Goal: Download file/media

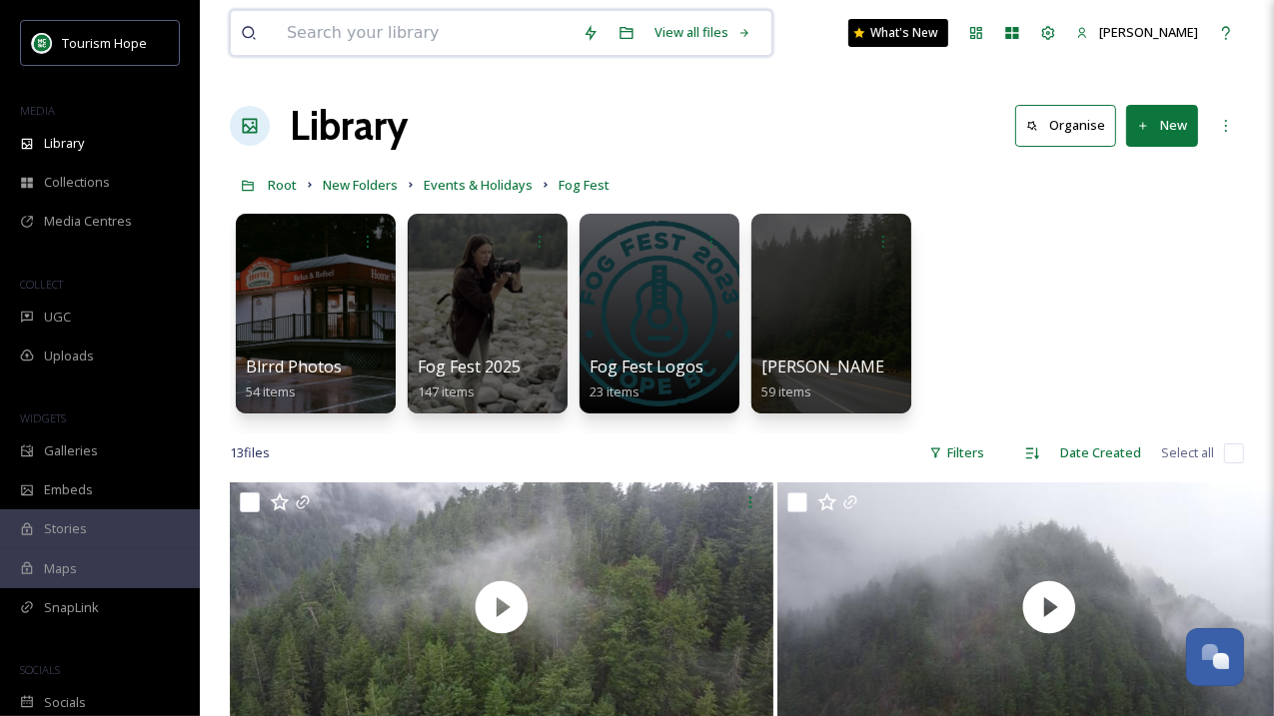
click at [428, 27] on input at bounding box center [425, 33] width 296 height 44
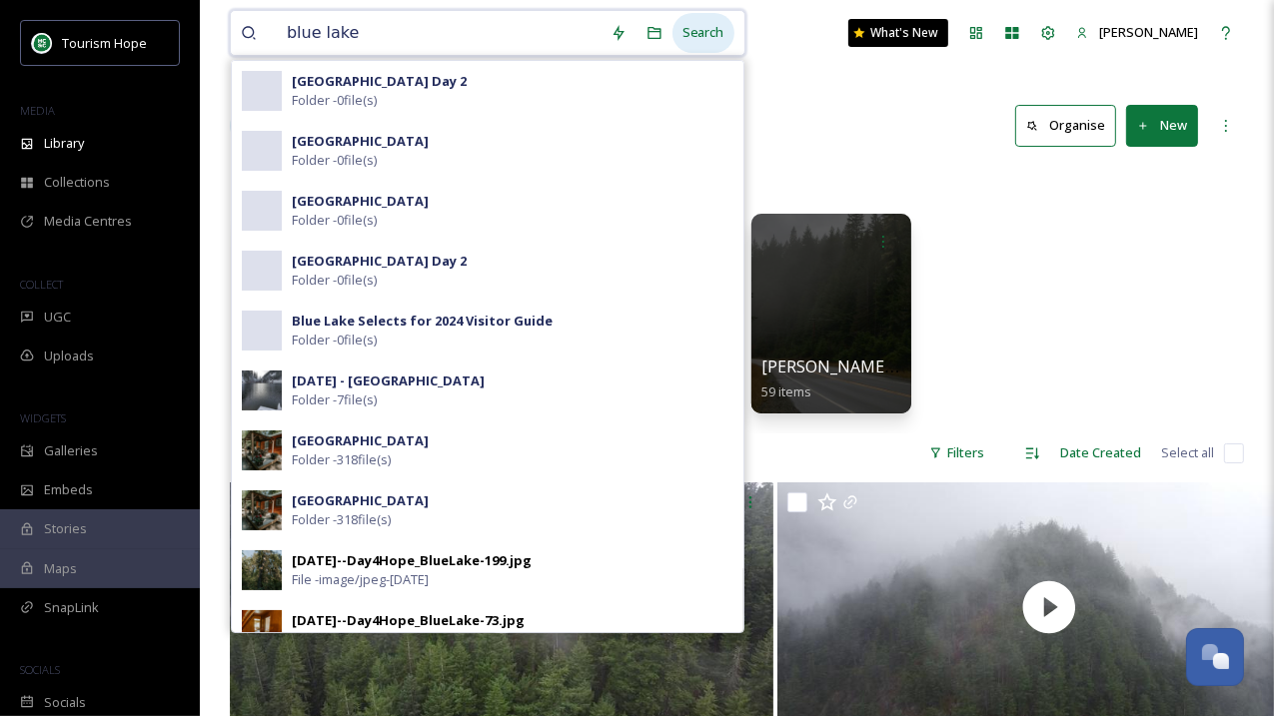
type input "blue lake"
click at [711, 22] on div "Search" at bounding box center [703, 32] width 62 height 39
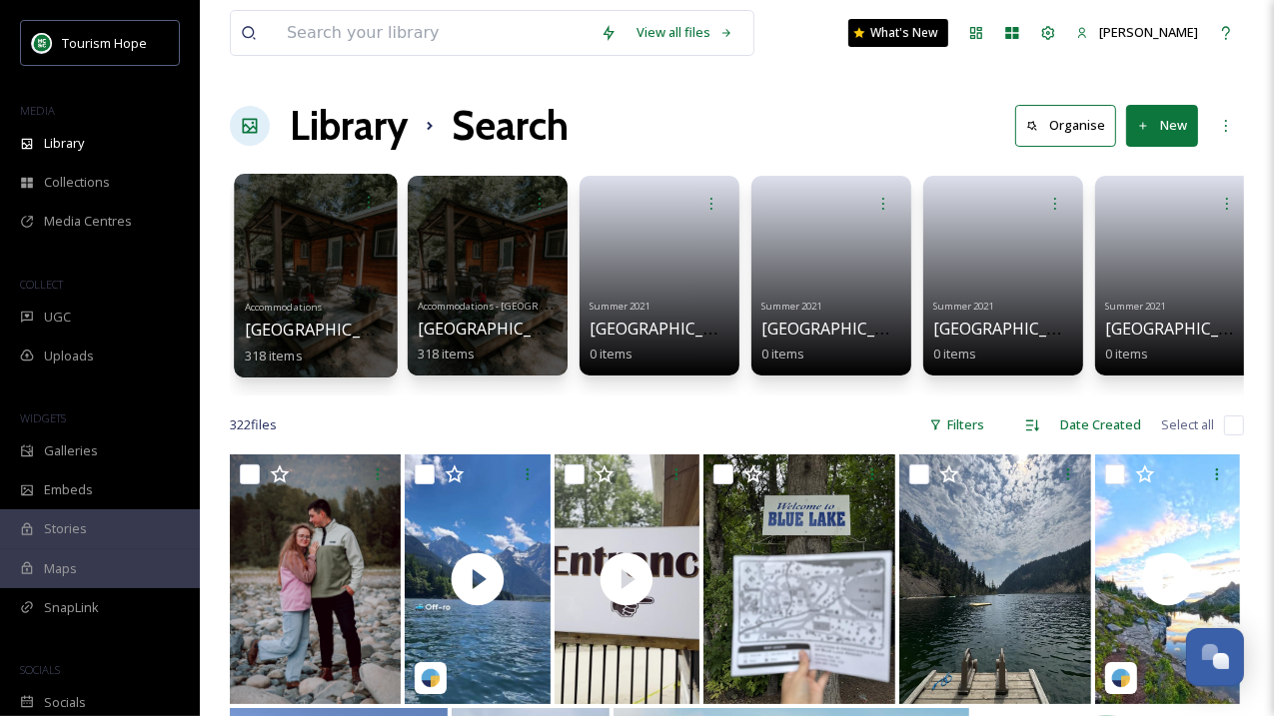
click at [356, 289] on div at bounding box center [315, 276] width 163 height 204
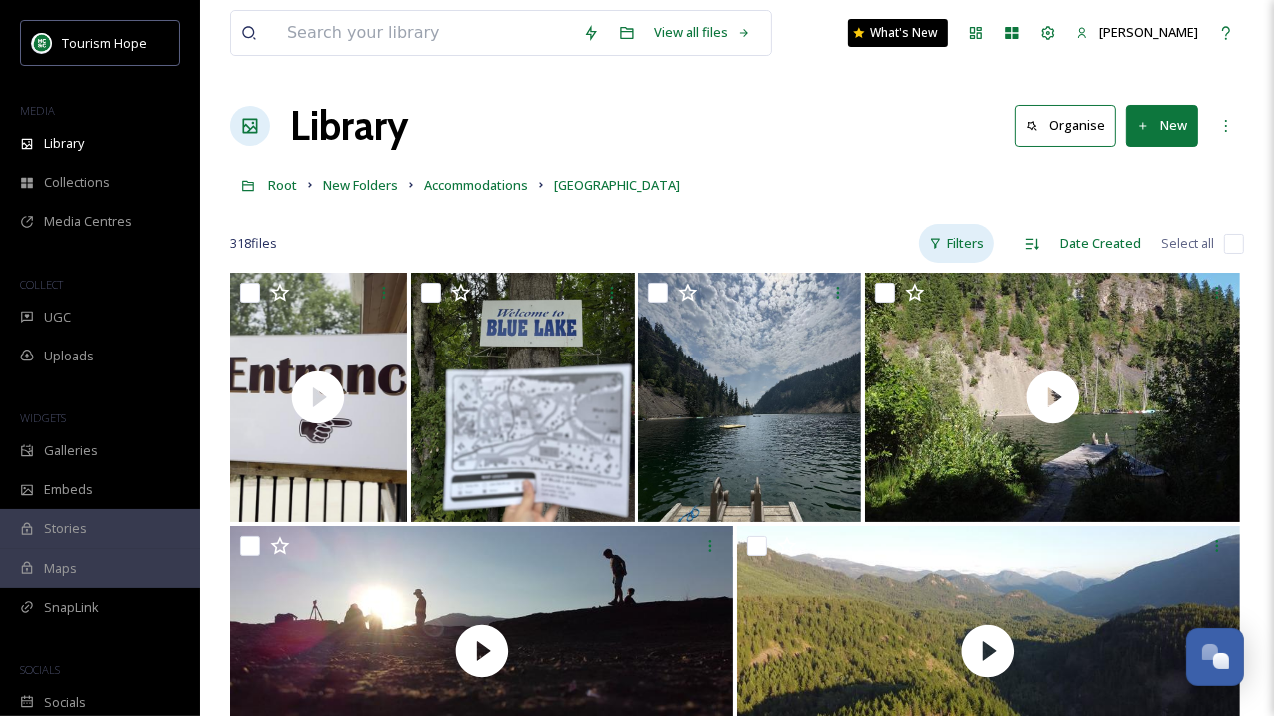
click at [969, 235] on div "Filters" at bounding box center [956, 243] width 75 height 39
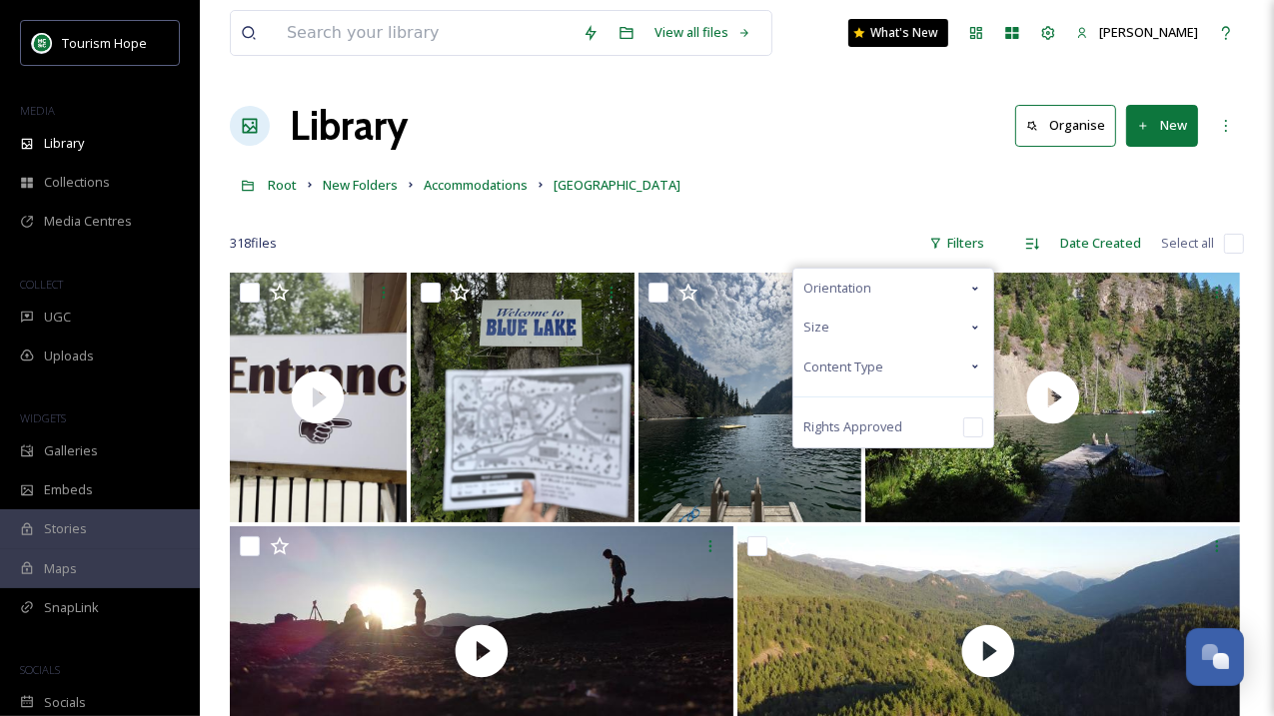
click at [867, 362] on span "Content Type" at bounding box center [843, 367] width 80 height 19
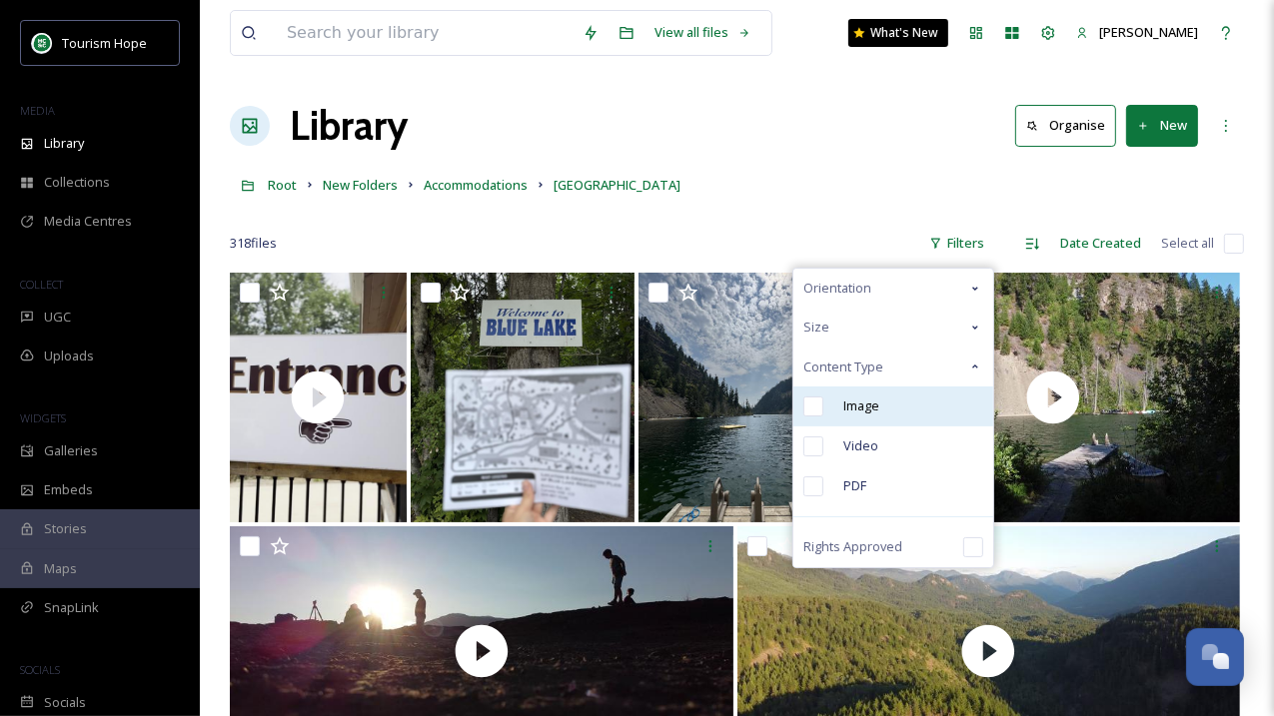
click at [878, 410] on span "Image" at bounding box center [861, 406] width 36 height 19
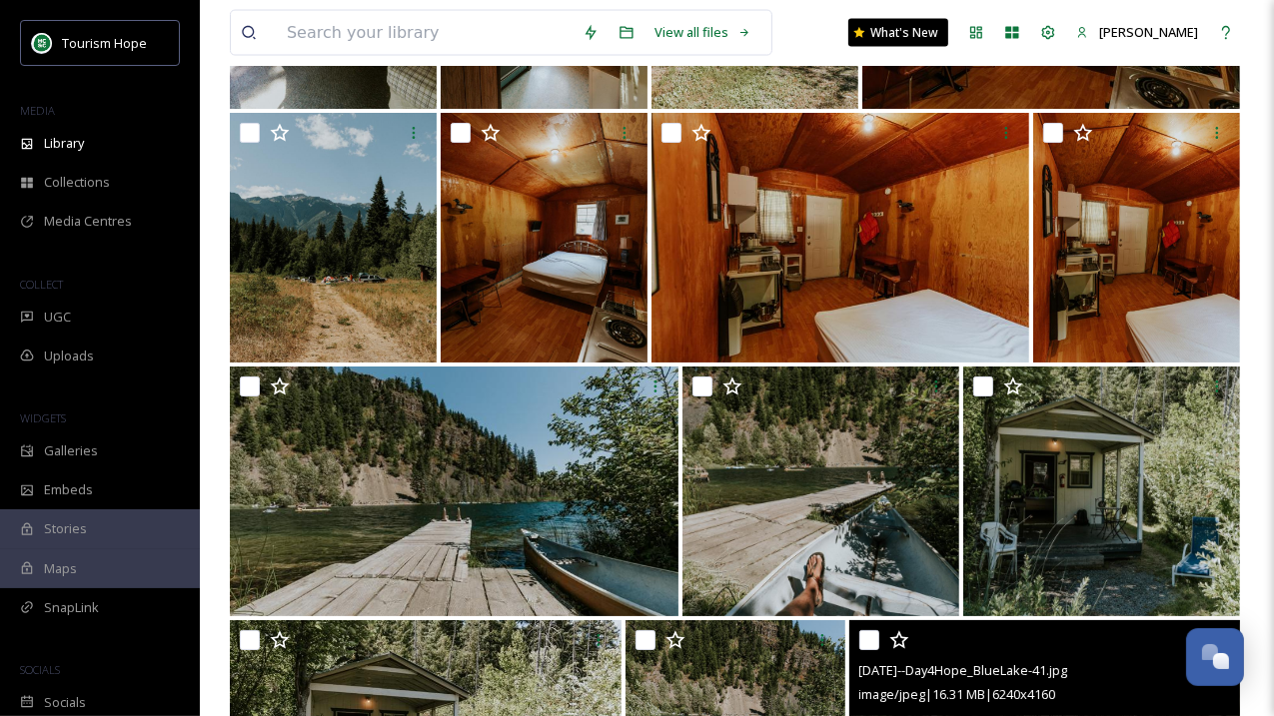
scroll to position [9297, 0]
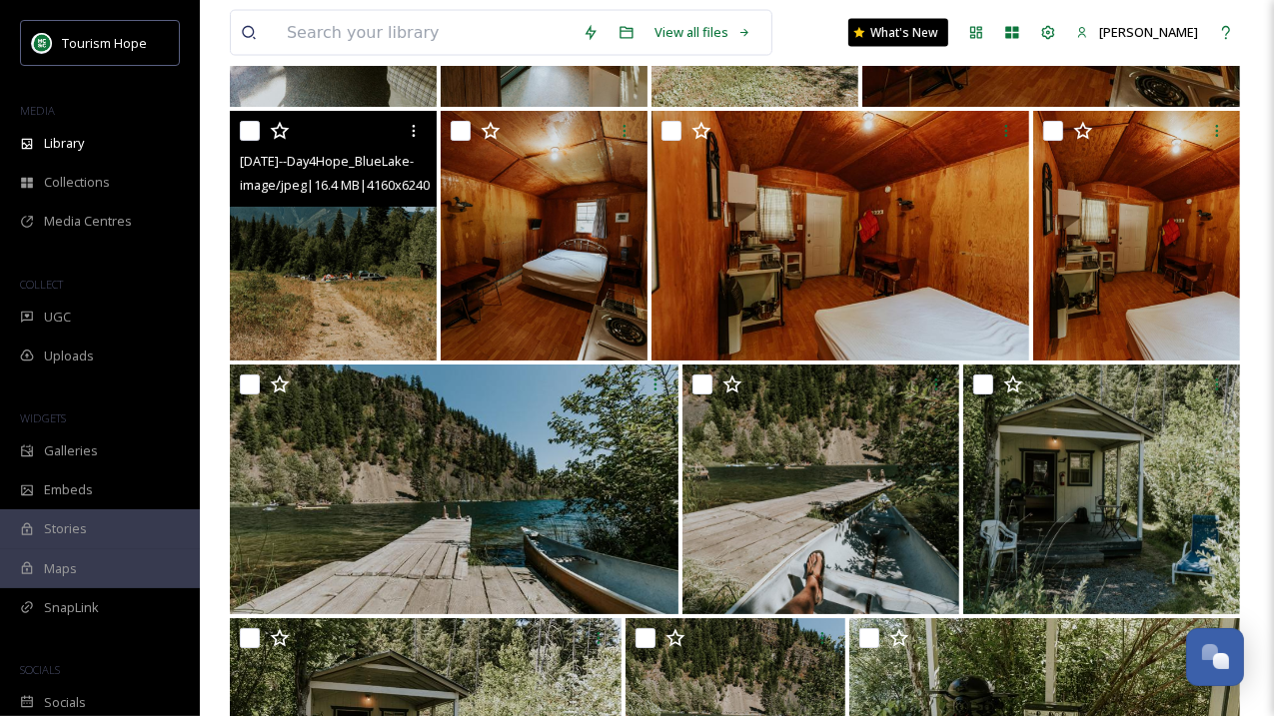
click at [355, 260] on img at bounding box center [333, 236] width 207 height 250
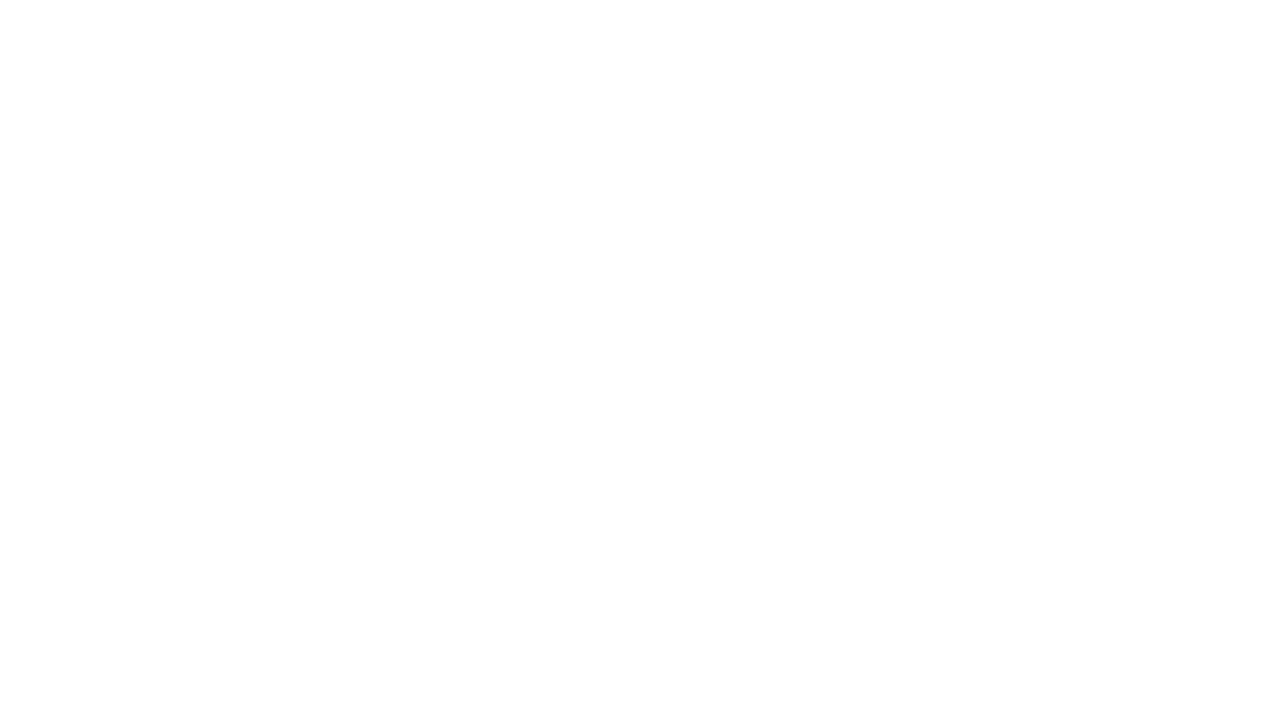
scroll to position [9297, 0]
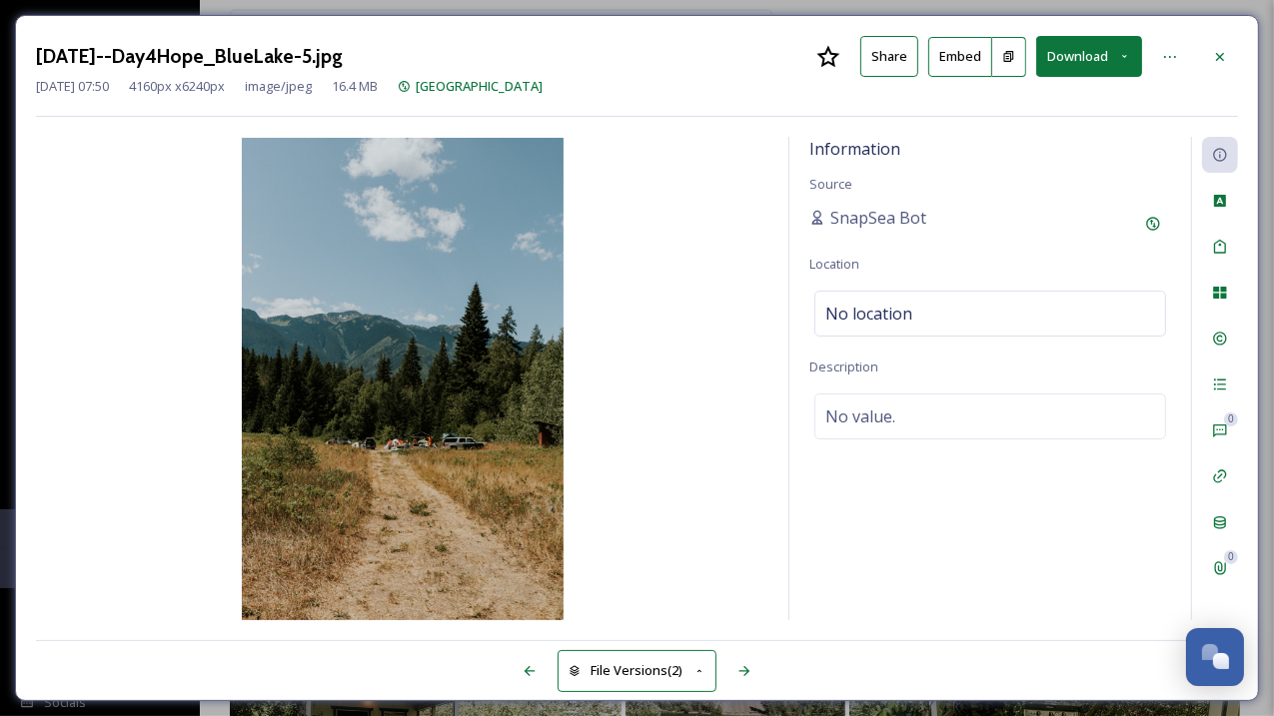
click at [1087, 71] on button "Download" at bounding box center [1089, 56] width 106 height 41
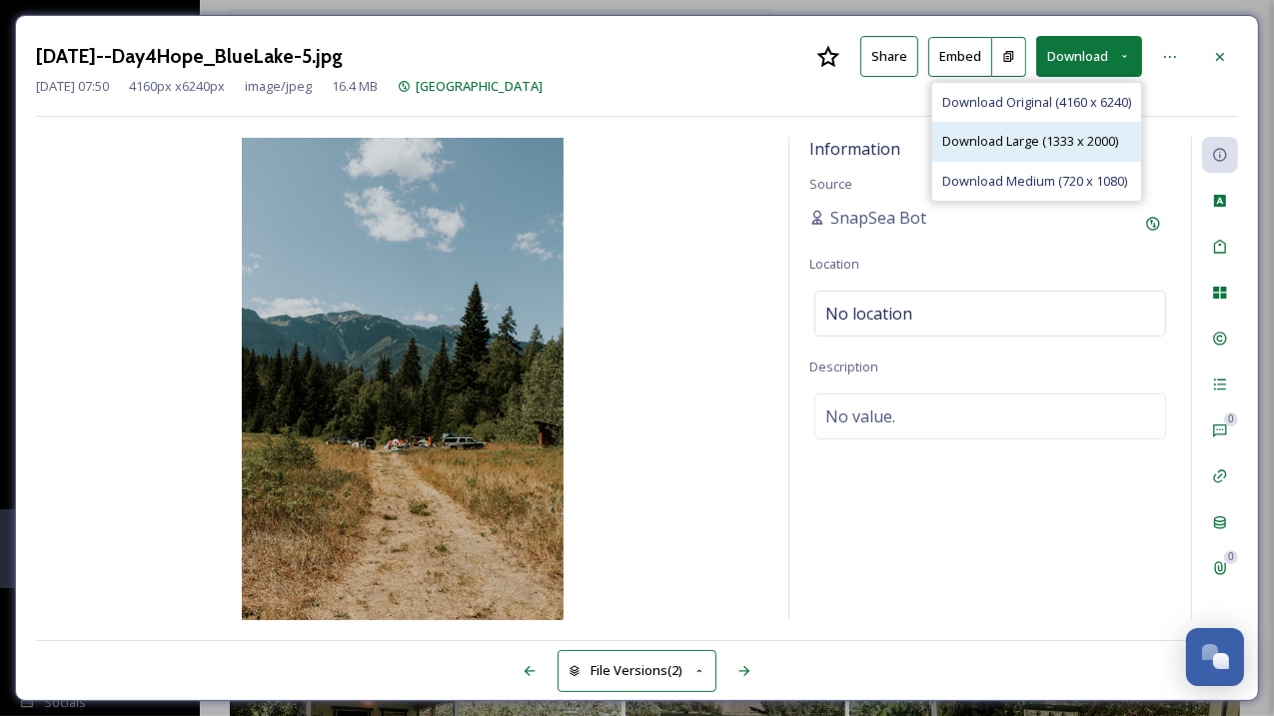
click at [1073, 145] on span "Download Large (1333 x 2000)" at bounding box center [1030, 141] width 176 height 19
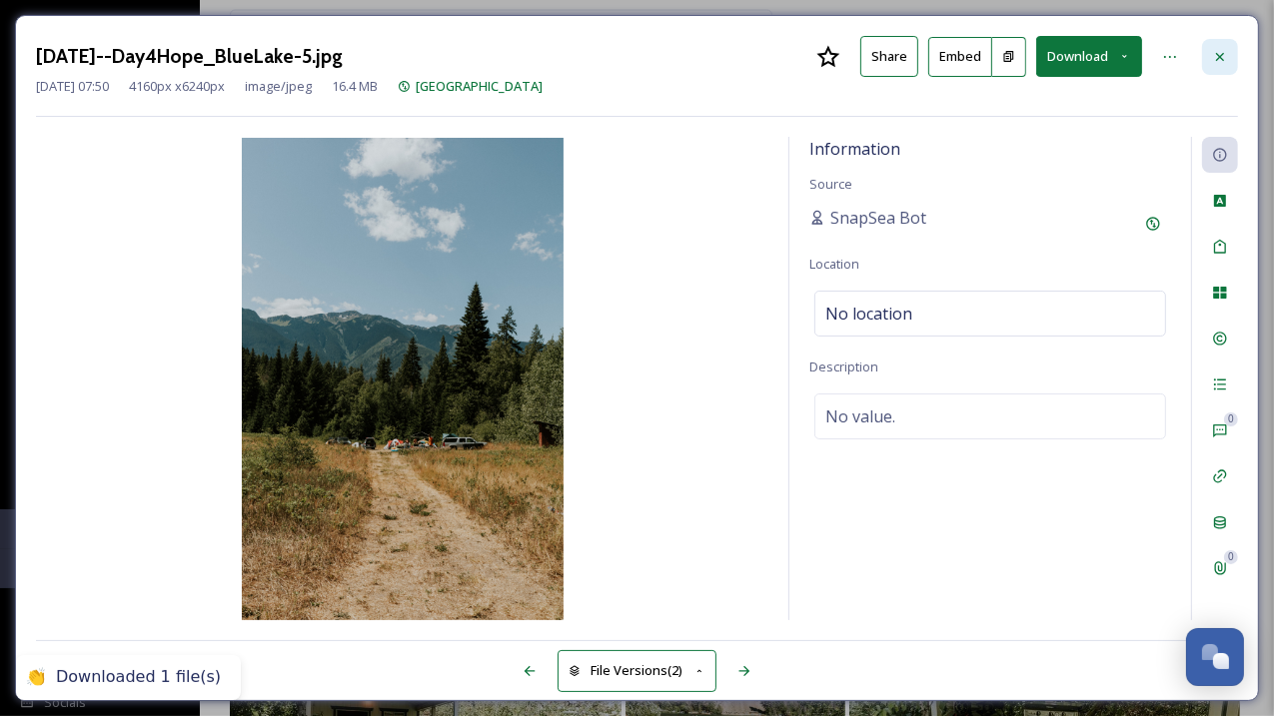
click at [1218, 56] on icon at bounding box center [1220, 57] width 16 height 16
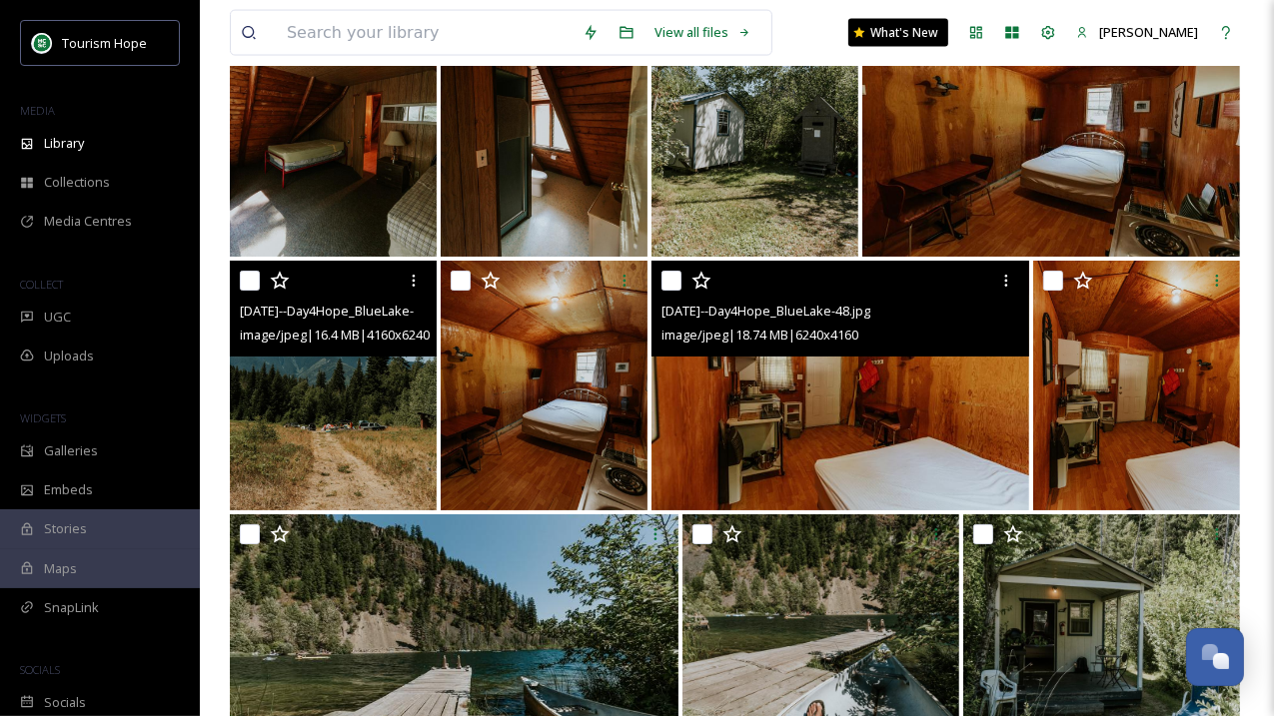
scroll to position [9159, 0]
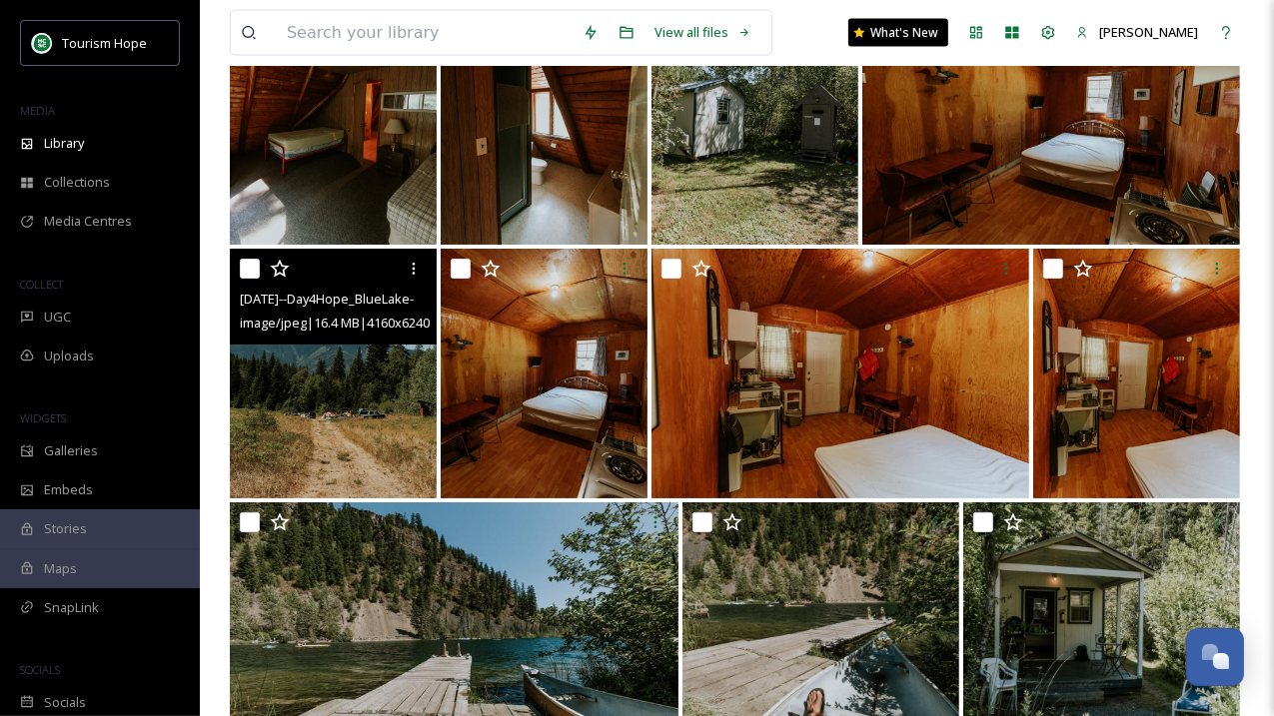
click at [323, 394] on img at bounding box center [333, 374] width 207 height 250
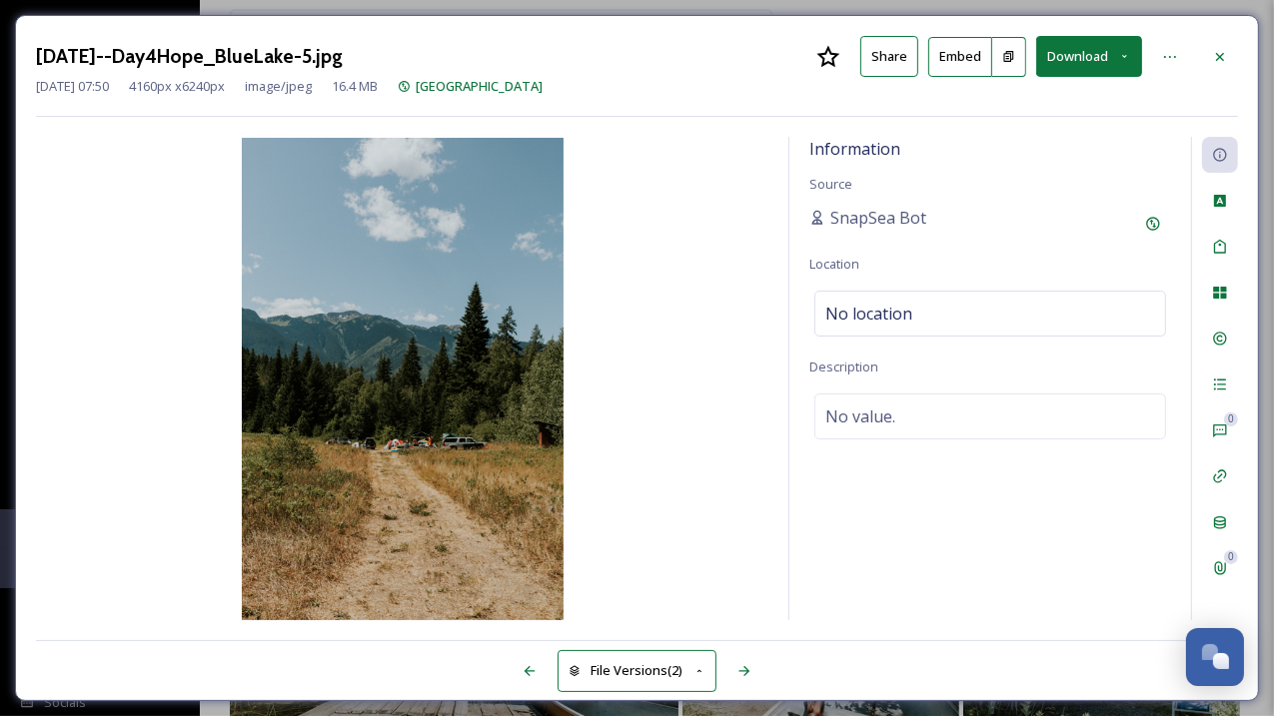
click at [1095, 51] on button "Download" at bounding box center [1089, 56] width 106 height 41
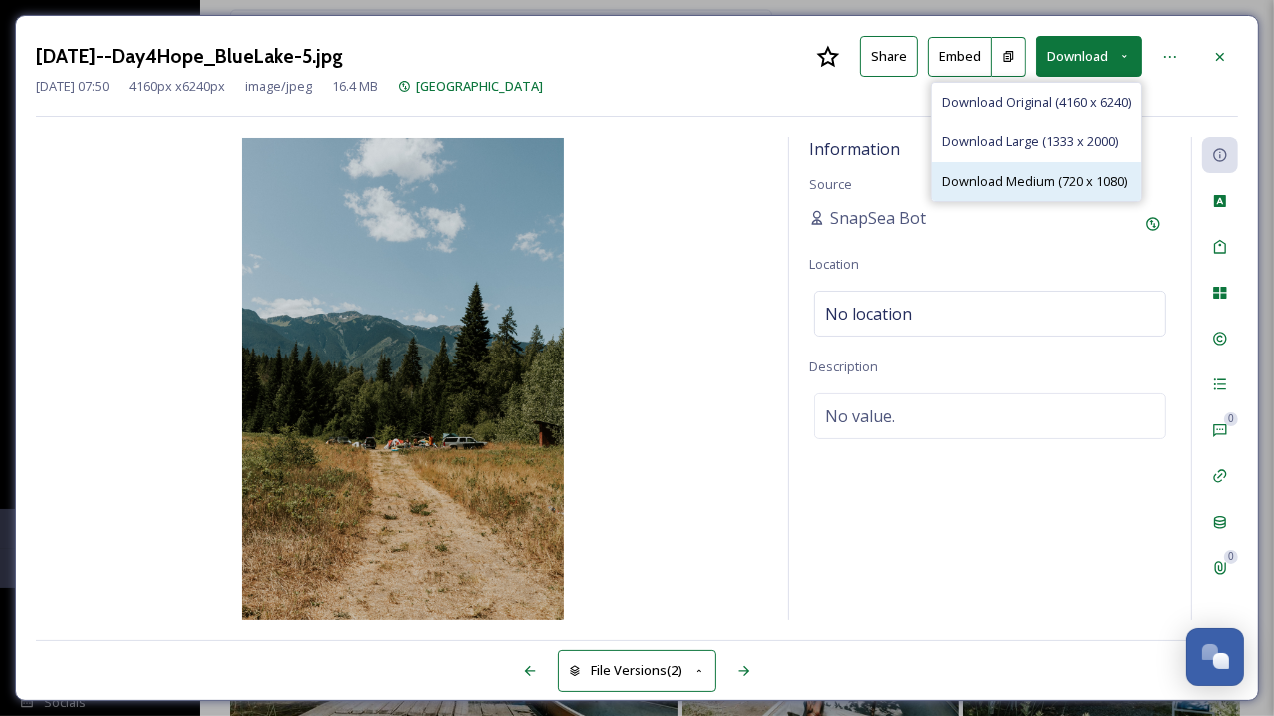
click at [1085, 177] on span "Download Medium (720 x 1080)" at bounding box center [1034, 181] width 185 height 19
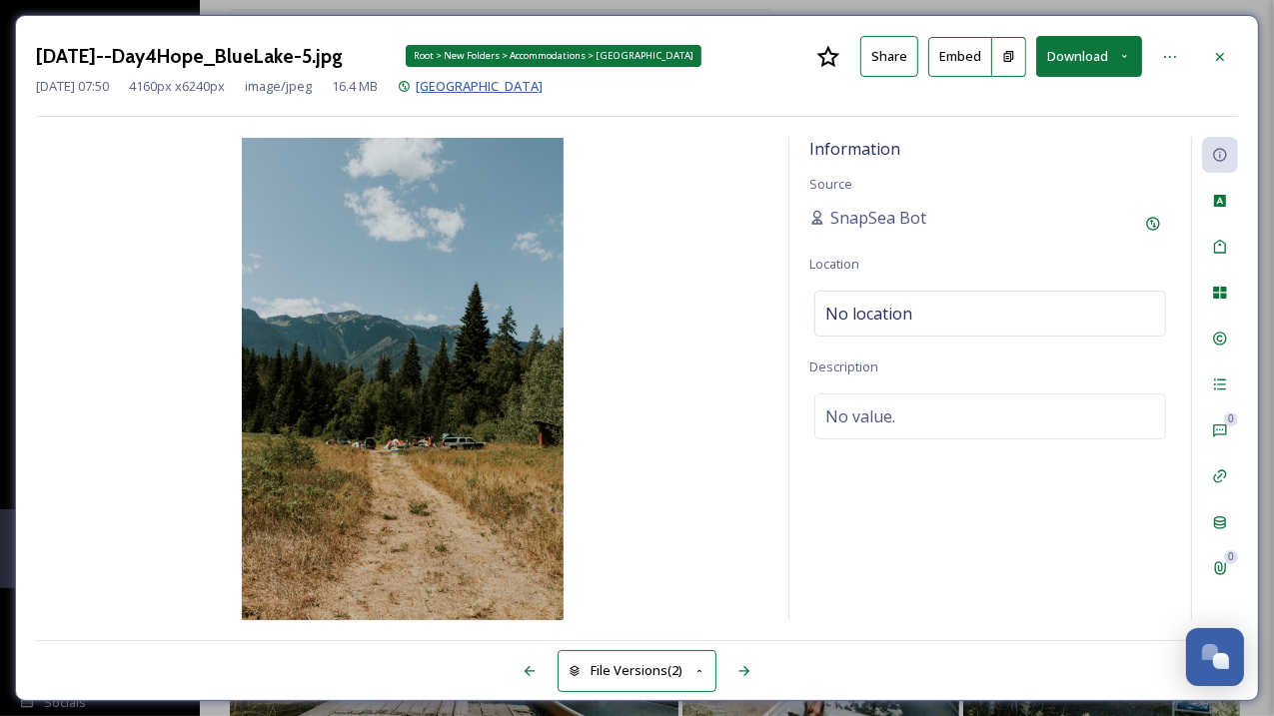
click at [490, 86] on span "[GEOGRAPHIC_DATA]" at bounding box center [479, 86] width 127 height 18
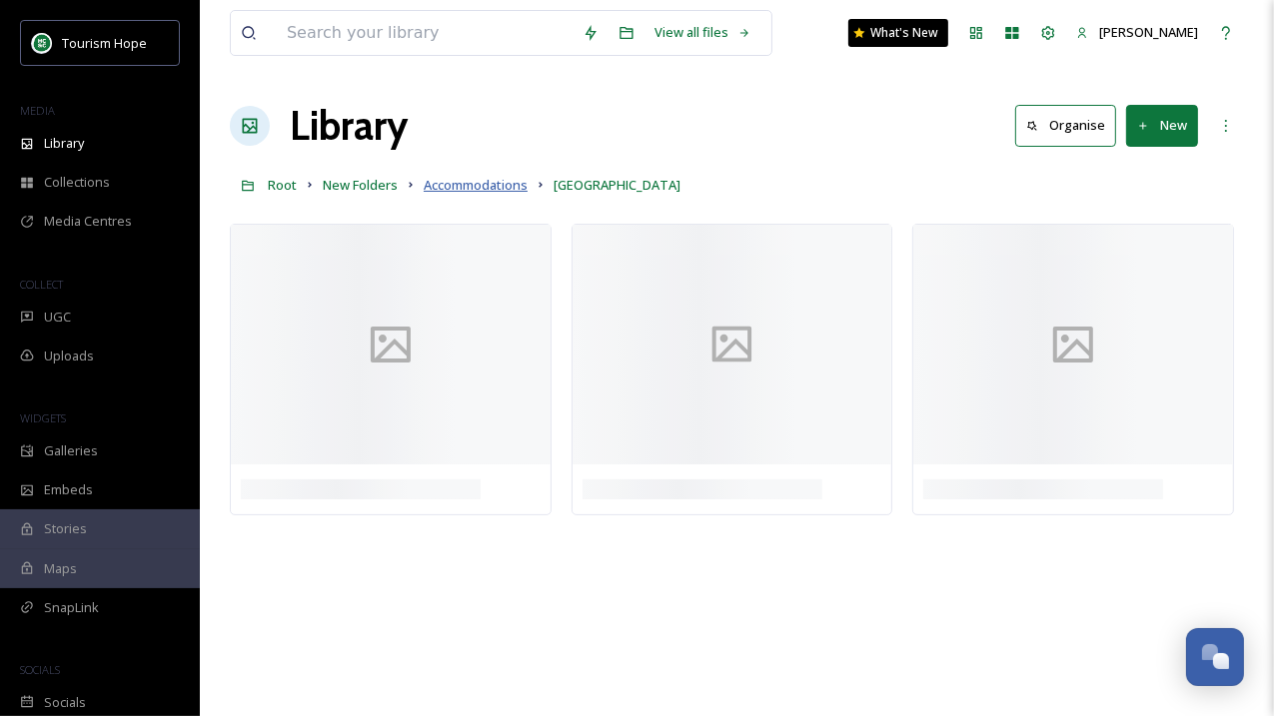
click at [470, 184] on span "Accommodations" at bounding box center [476, 185] width 104 height 18
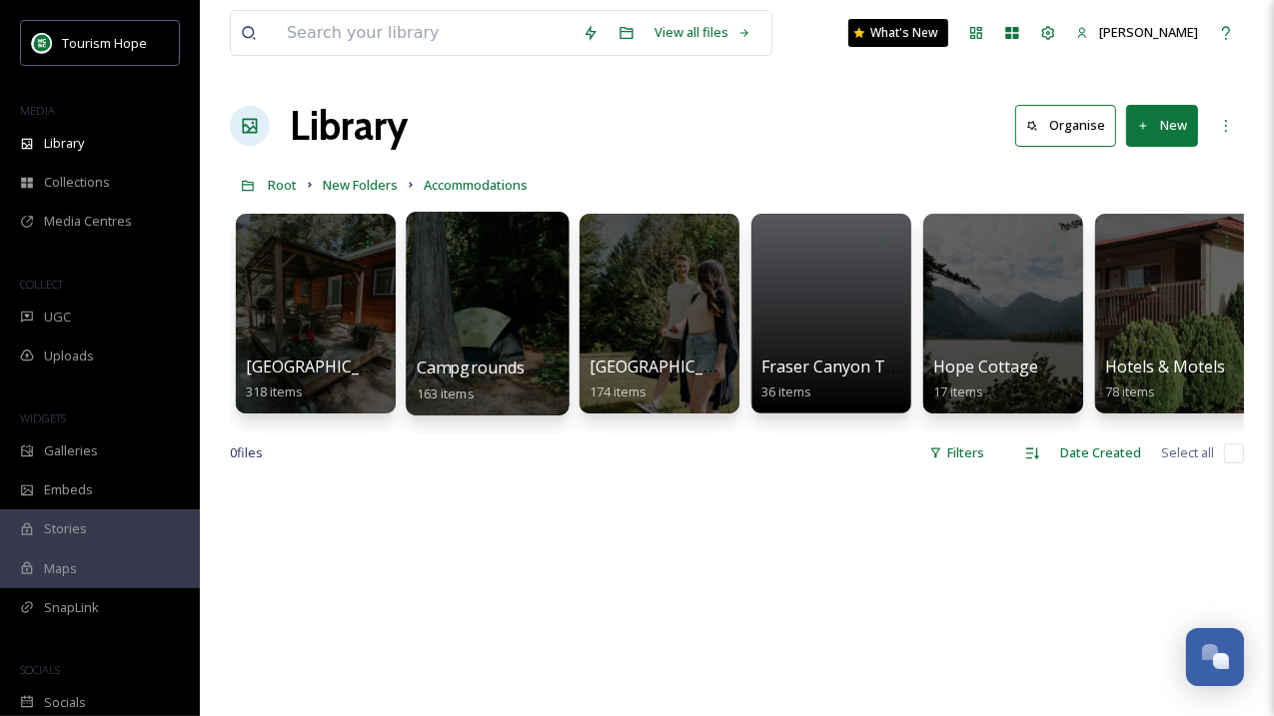
click at [462, 320] on div at bounding box center [487, 314] width 163 height 204
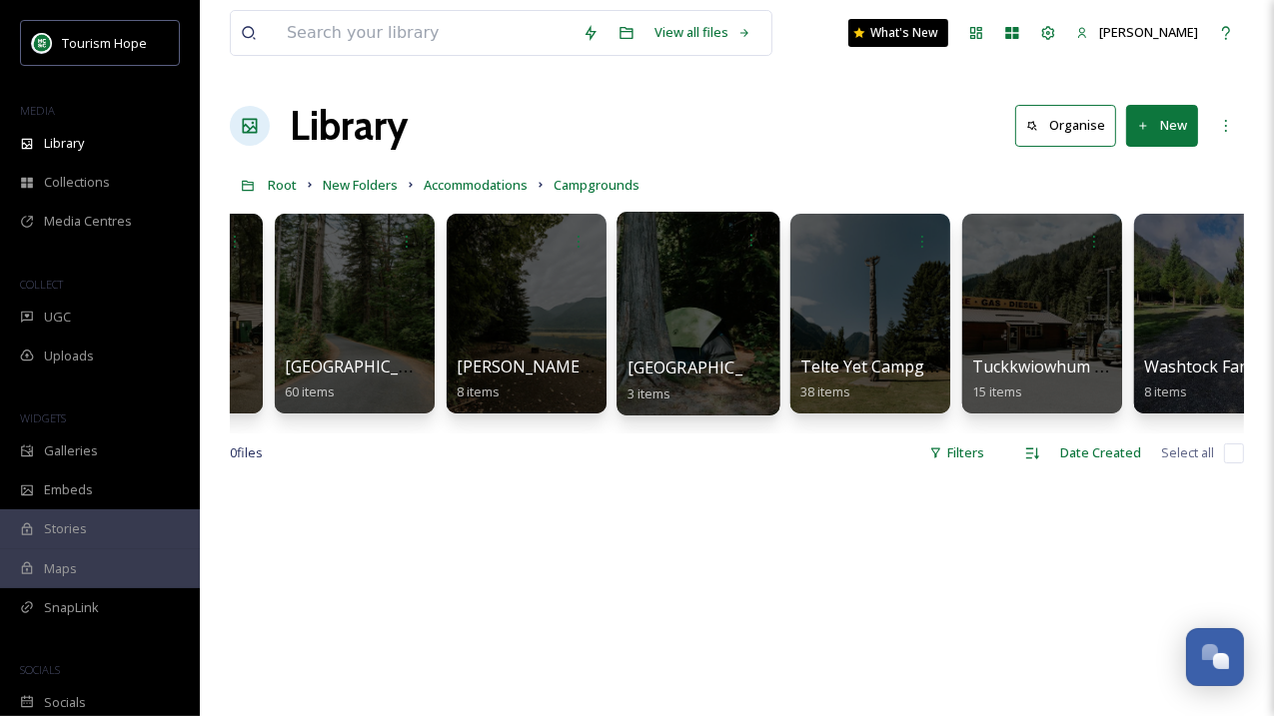
scroll to position [0, 360]
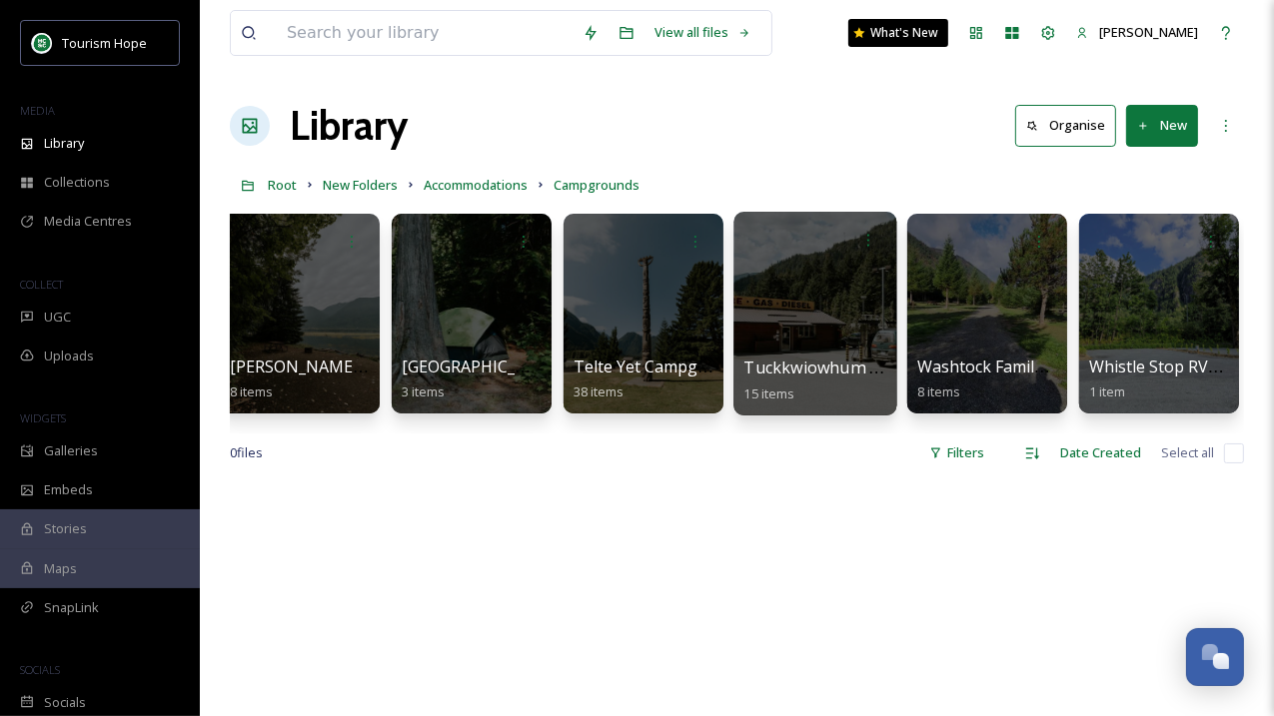
click at [800, 338] on div at bounding box center [814, 314] width 163 height 204
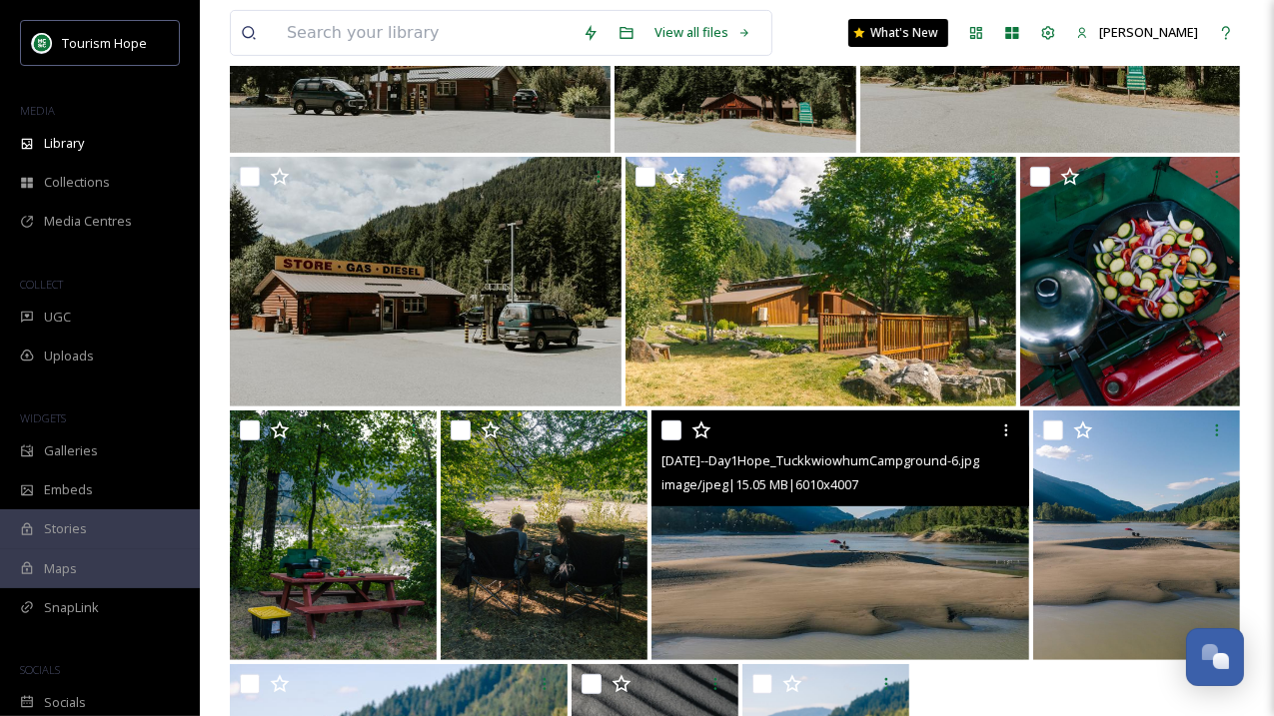
scroll to position [738, 0]
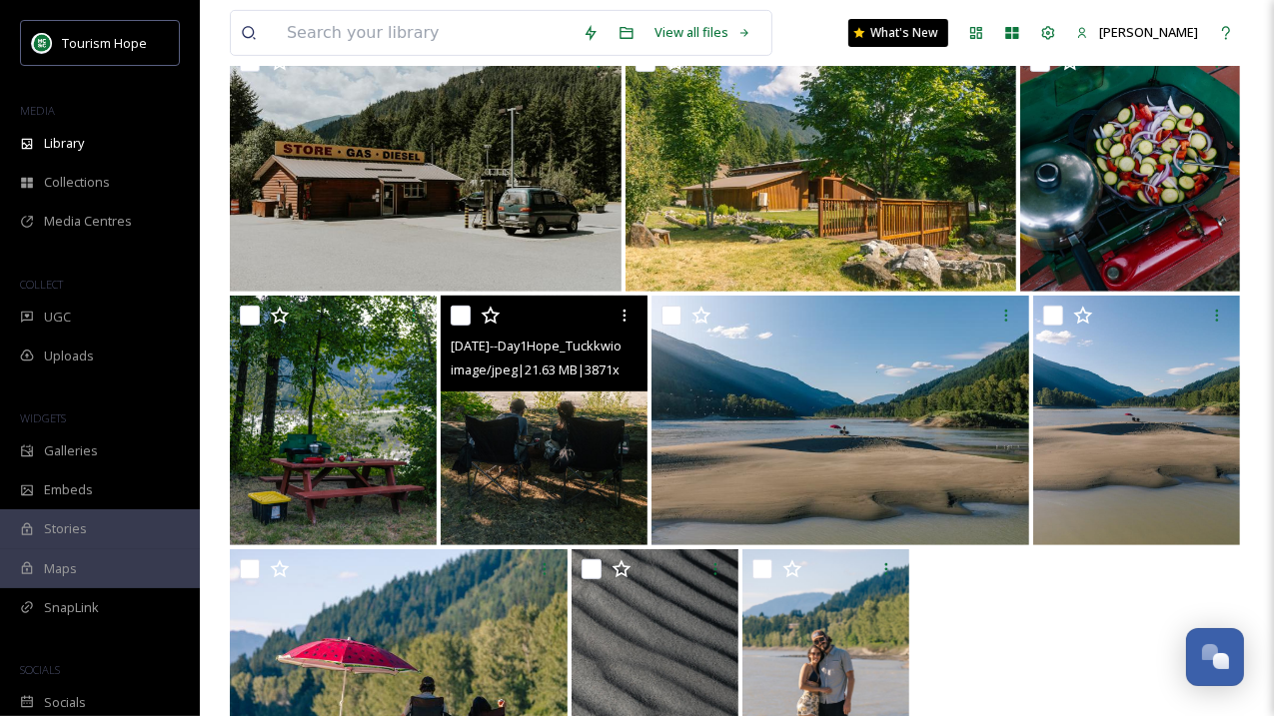
click at [577, 446] on img at bounding box center [544, 421] width 207 height 250
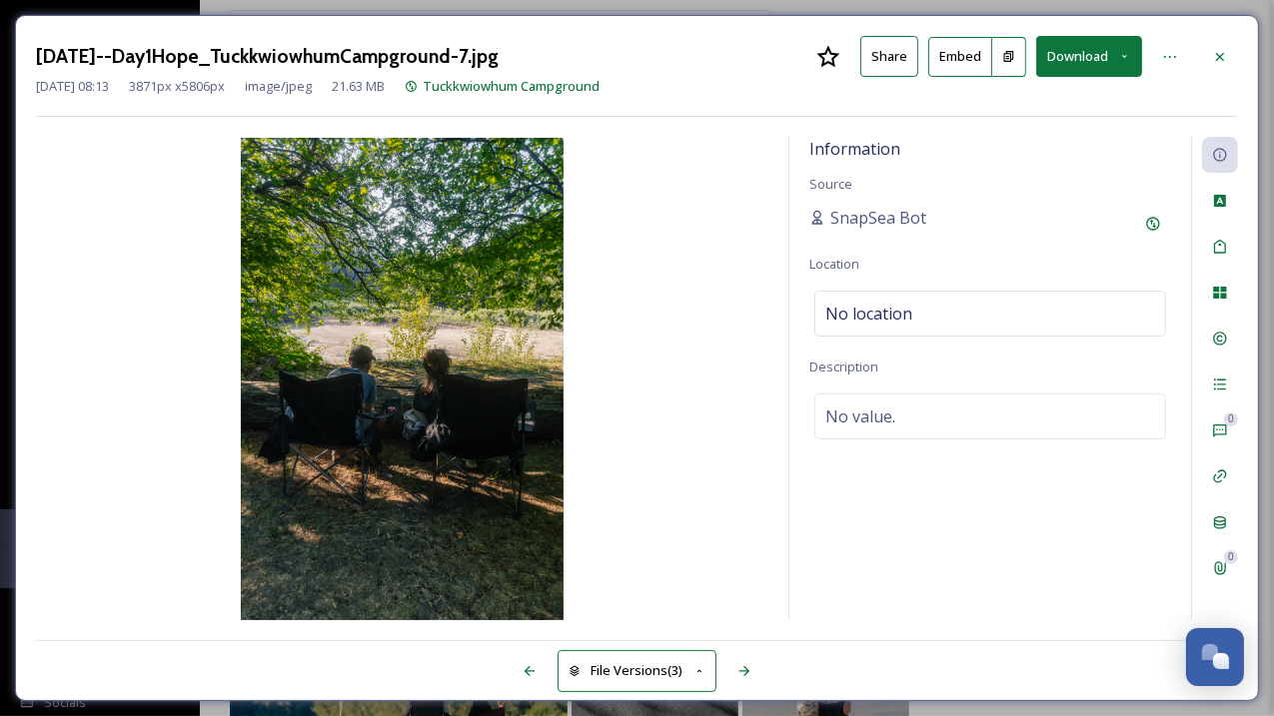
click at [1092, 56] on button "Download" at bounding box center [1089, 56] width 106 height 41
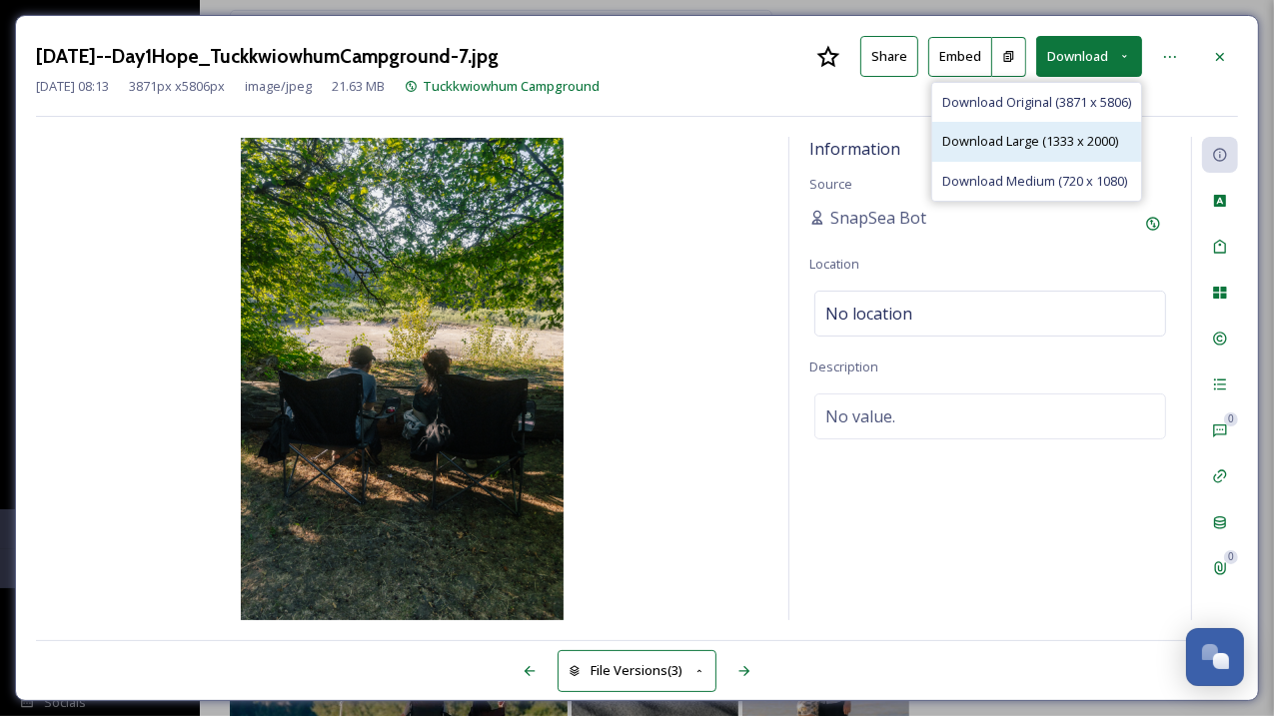
click at [1076, 134] on span "Download Large (1333 x 2000)" at bounding box center [1030, 141] width 176 height 19
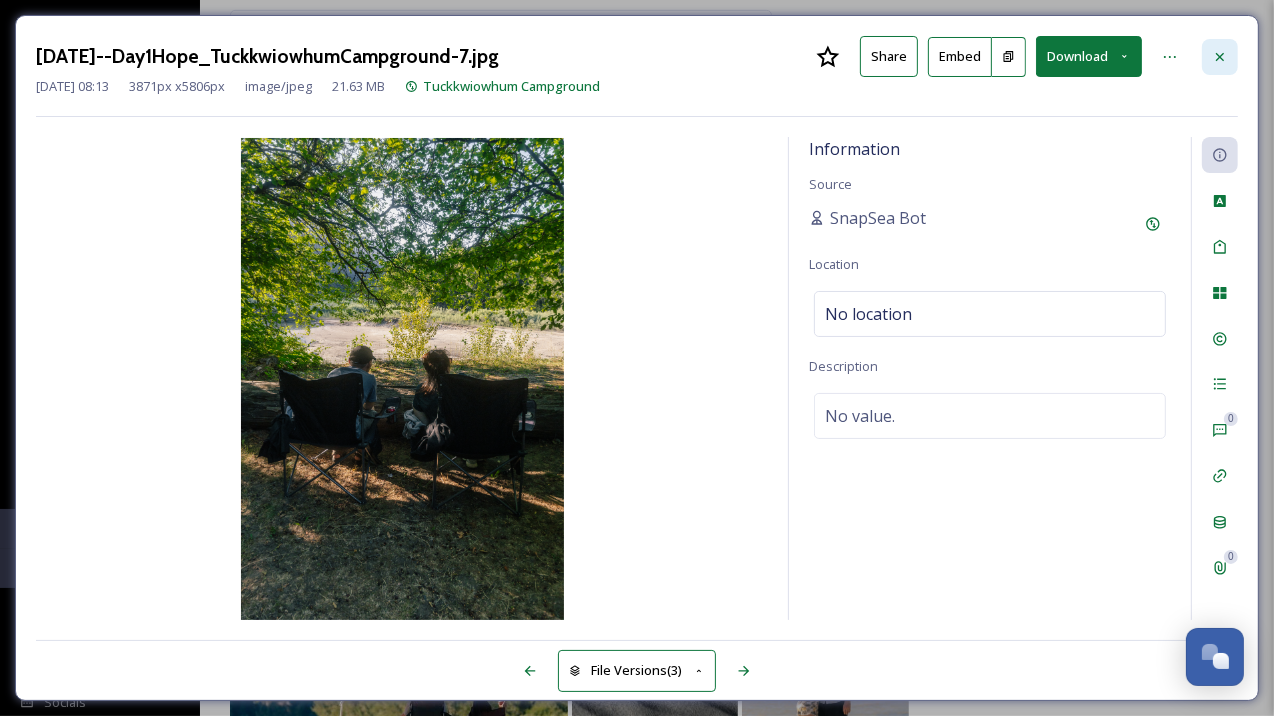
click at [1215, 54] on icon at bounding box center [1220, 57] width 16 height 16
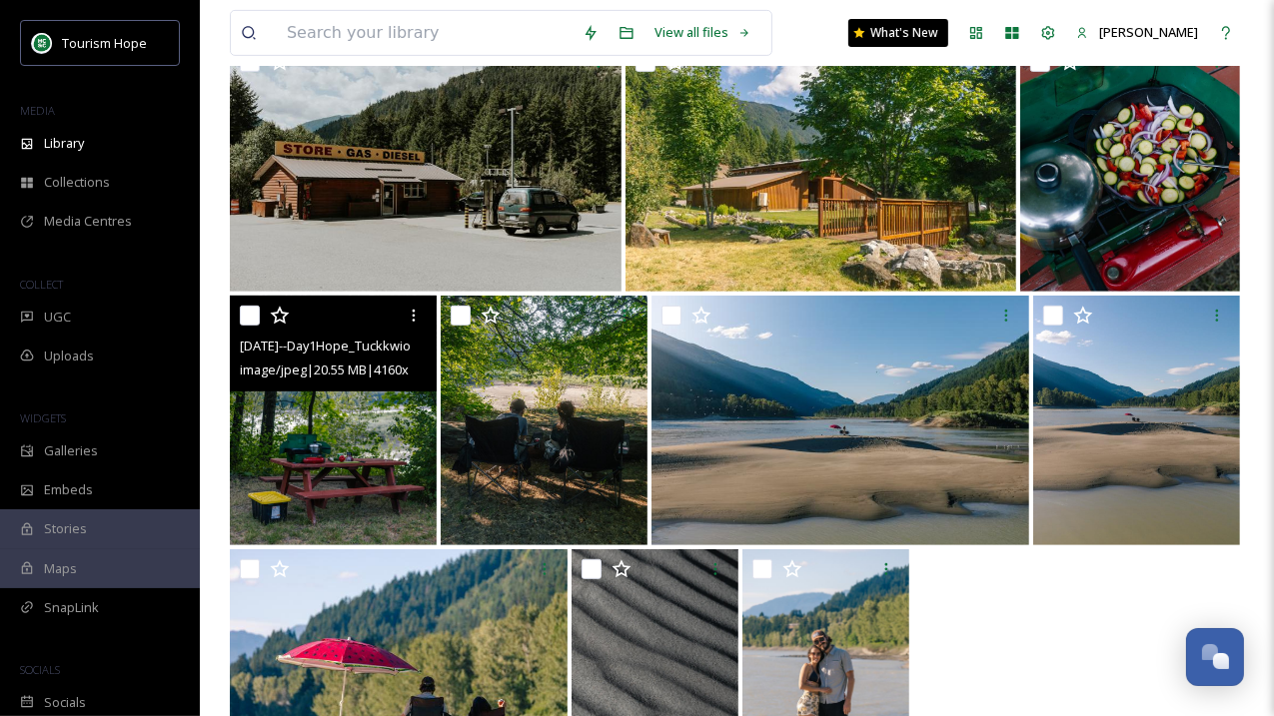
click at [387, 448] on img at bounding box center [333, 421] width 207 height 250
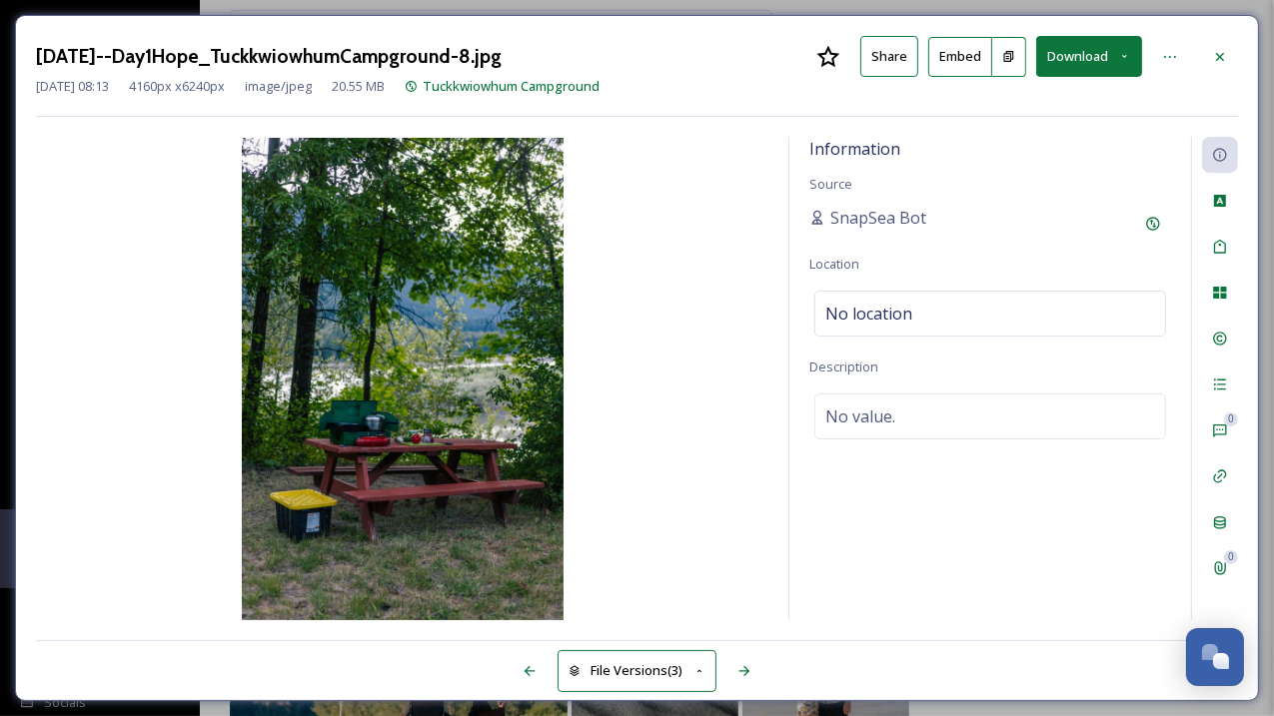
click at [1095, 60] on button "Download" at bounding box center [1089, 56] width 106 height 41
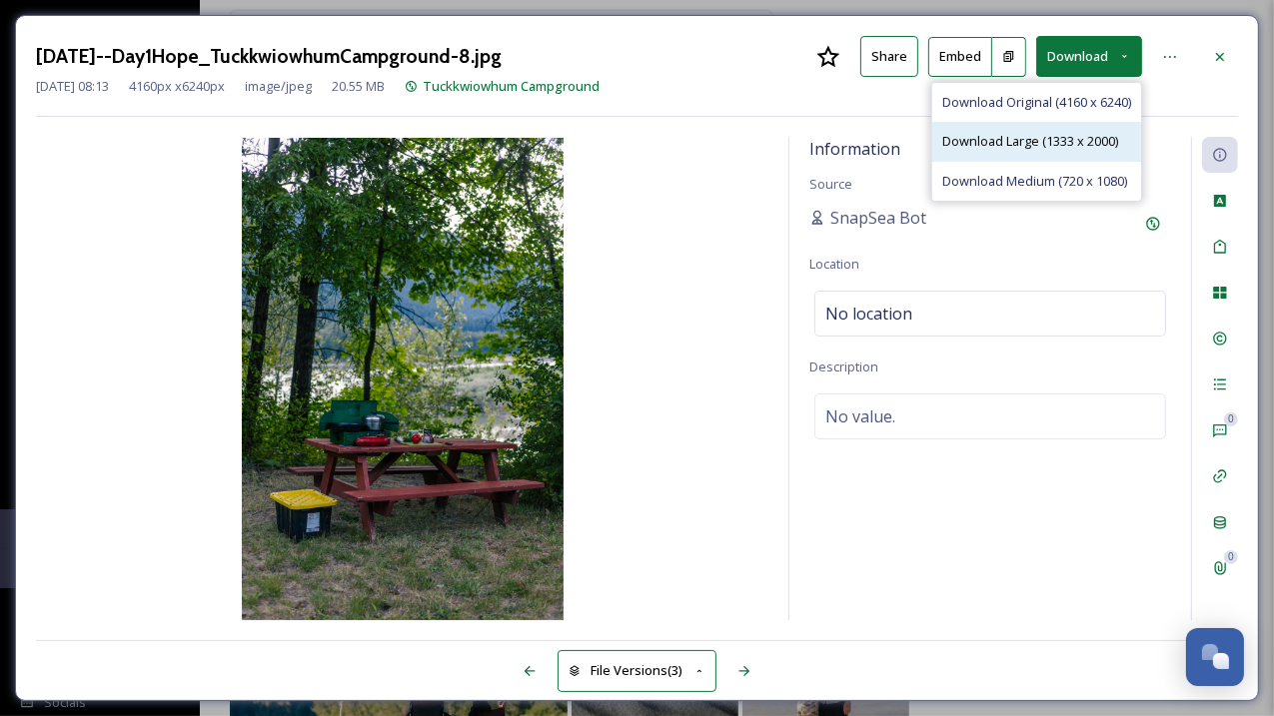
click at [1077, 135] on span "Download Large (1333 x 2000)" at bounding box center [1030, 141] width 176 height 19
